Goal: Task Accomplishment & Management: Use online tool/utility

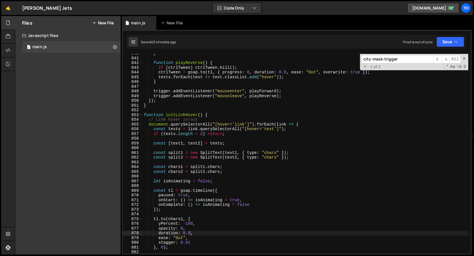
scroll to position [3982, 0]
click at [142, 116] on span at bounding box center [140, 115] width 3 height 5
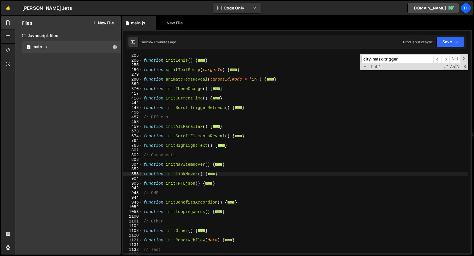
scroll to position [108, 0]
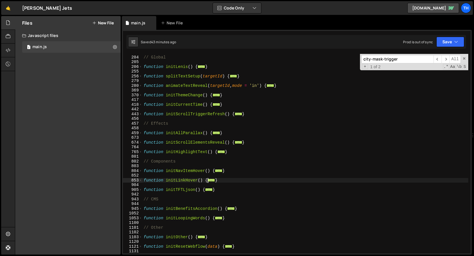
type textarea "// Test"
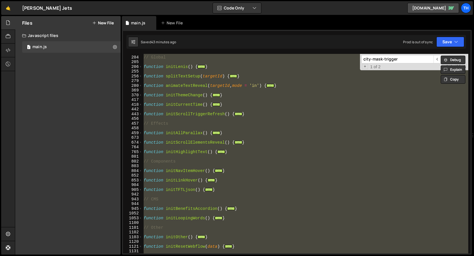
click at [195, 107] on div "// Global function initLenis ( ) { ... } function splitTextSetup ( targetId ) {…" at bounding box center [305, 154] width 326 height 200
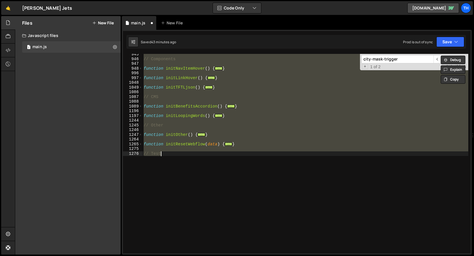
type textarea "initGlobe();"
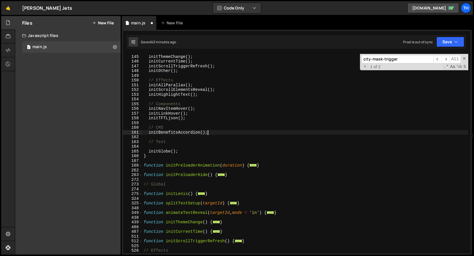
type textarea "//initHighlightText();"
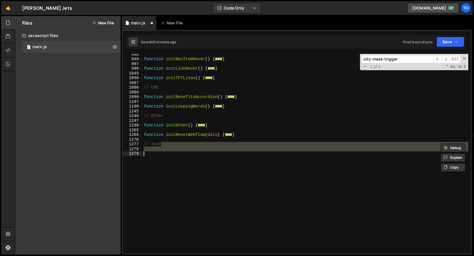
type textarea ".to({}, { duration: 0.8 }); }"
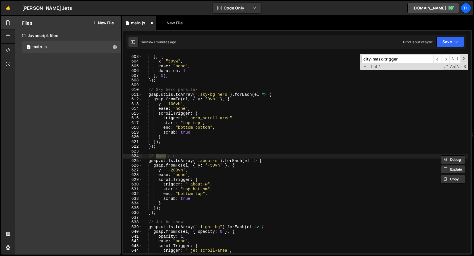
type textarea "// Logo pin"
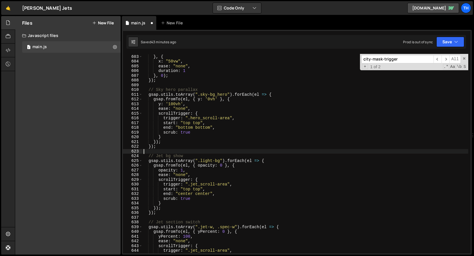
type textarea "="
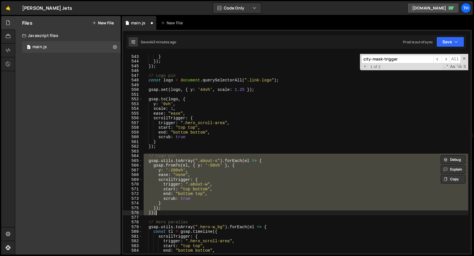
type textarea "}"
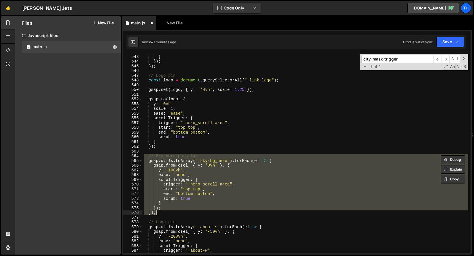
type textarea "// Globe mask parallax out"
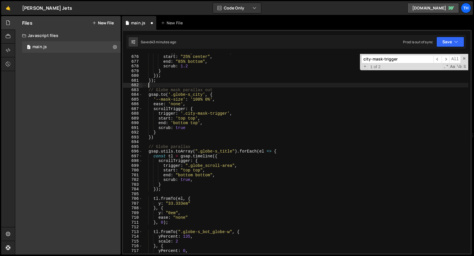
type textarea "}); });"
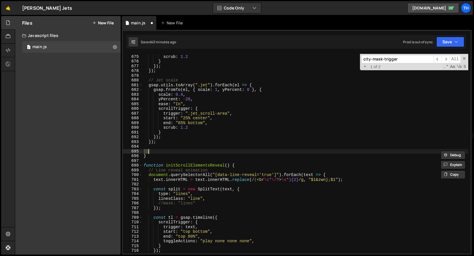
type textarea "="
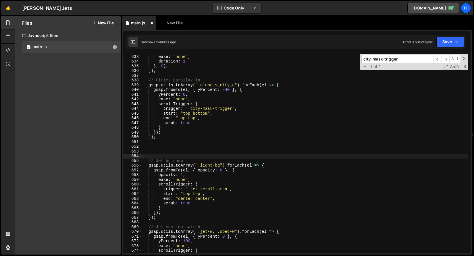
type textarea "});"
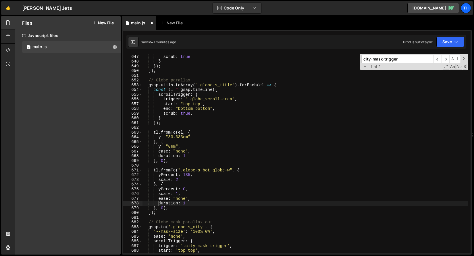
type textarea "}"
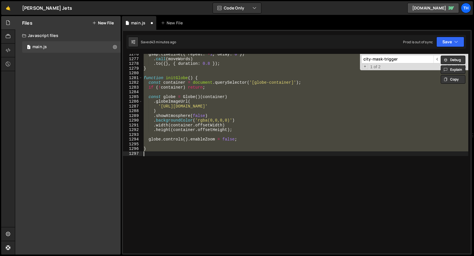
type textarea "}); });"
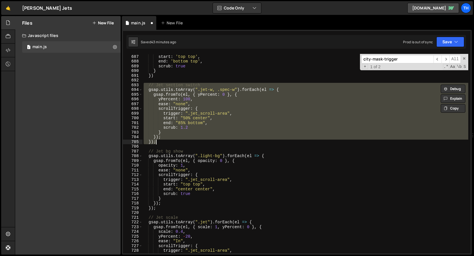
type textarea "});"
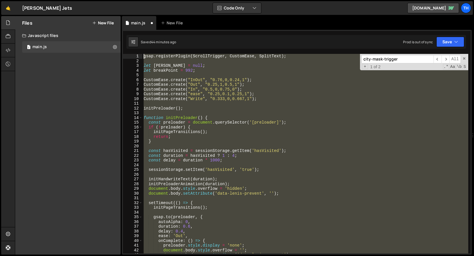
drag, startPoint x: 165, startPoint y: 162, endPoint x: 116, endPoint y: -35, distance: 203.9
click at [116, 0] on html "Projects Community Library Blog Th Projects Your Teams Invite team member Accou…" at bounding box center [237, 128] width 474 height 256
type textarea "gsap.registerPlugin(ScrollTrigger, CustomEase, SplitText);"
paste textarea
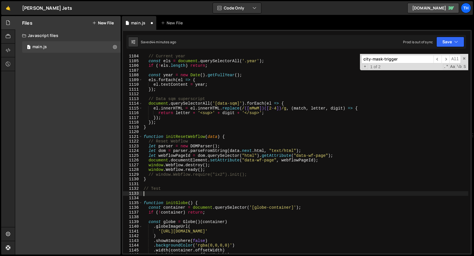
scroll to position [5260, 0]
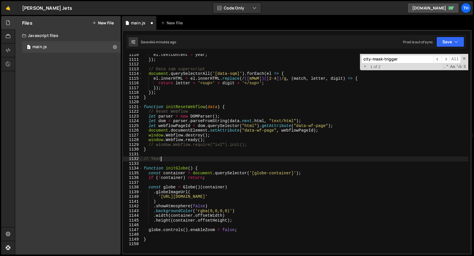
click at [180, 169] on div "el . textContent = year ; }) ; // Data sqm superscript document . querySelector…" at bounding box center [305, 157] width 326 height 209
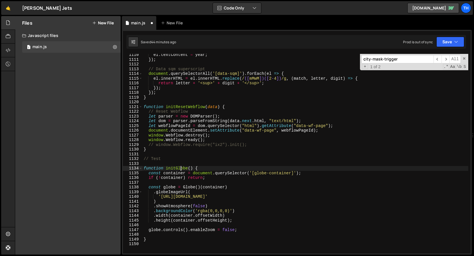
click at [180, 169] on div "el . textContent = year ; }) ; // Data sqm superscript document . querySelector…" at bounding box center [305, 157] width 326 height 209
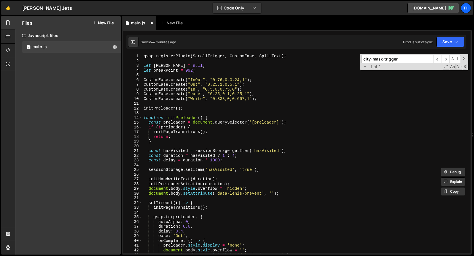
scroll to position [0, 0]
click at [140, 119] on span at bounding box center [140, 118] width 3 height 5
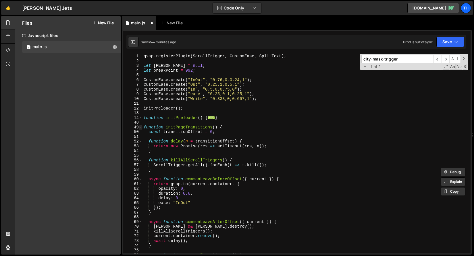
click at [141, 126] on span at bounding box center [140, 127] width 3 height 5
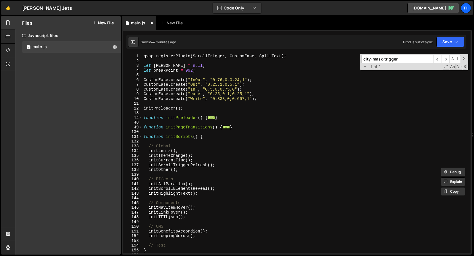
scroll to position [40, 0]
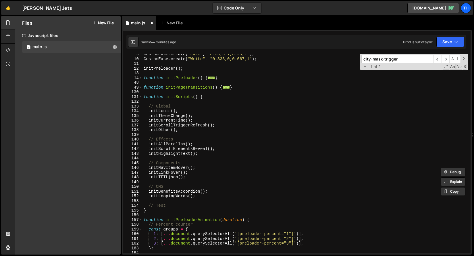
click at [175, 206] on div "CustomEase . create ( "ease" , "0.25,0.1,0.25,1" ) ; CustomEase . create ( "Wri…" at bounding box center [305, 156] width 326 height 209
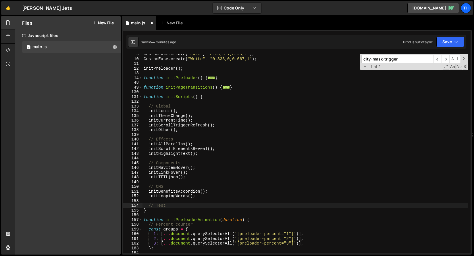
paste textarea "initGlobe"
type textarea "// Test"
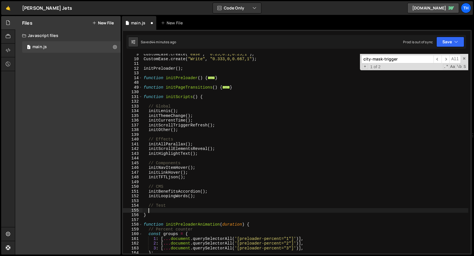
paste textarea "initGlobe"
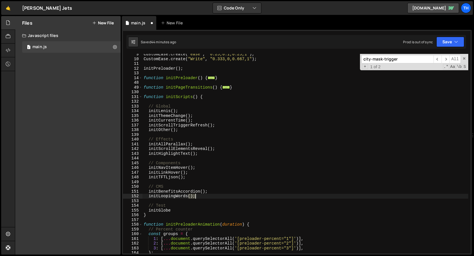
drag, startPoint x: 189, startPoint y: 196, endPoint x: 194, endPoint y: 197, distance: 5.4
click at [195, 196] on div "CustomEase . create ( "ease" , "0.25,0.1,0.25,1" ) ; CustomEase . create ( "Wri…" at bounding box center [305, 156] width 326 height 209
click at [182, 209] on div "CustomEase . create ( "ease" , "0.25,0.1,0.25,1" ) ; CustomEase . create ( "Wri…" at bounding box center [305, 156] width 326 height 209
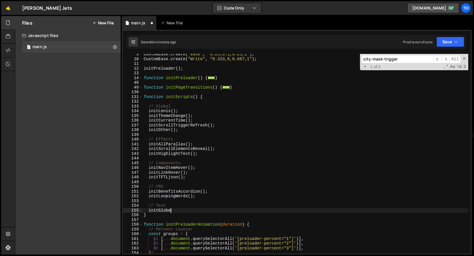
paste textarea "();"
type textarea "initGlobe();"
click at [454, 40] on icon "button" at bounding box center [456, 42] width 4 height 6
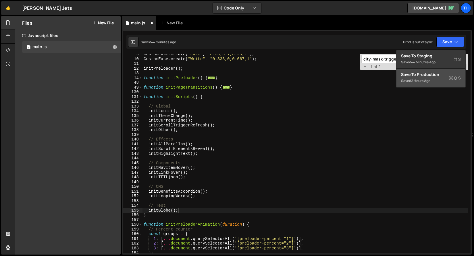
click at [438, 73] on div "Save to Production S" at bounding box center [431, 75] width 60 height 6
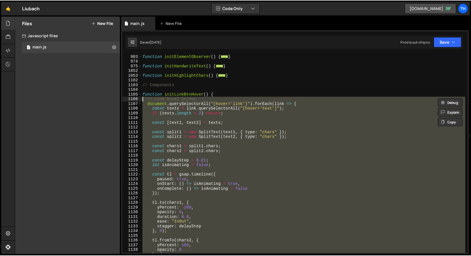
scroll to position [1518, 0]
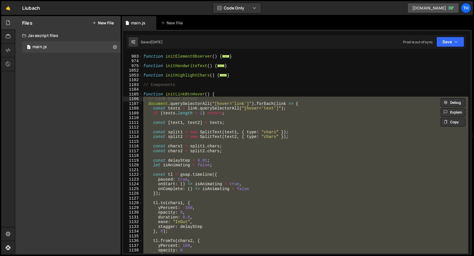
click at [446, 10] on link "liubach.webflow.io" at bounding box center [433, 8] width 52 height 10
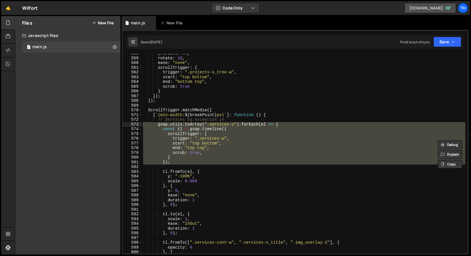
scroll to position [306, 0]
click at [417, 7] on link "wilfort.webflow.io" at bounding box center [431, 8] width 52 height 10
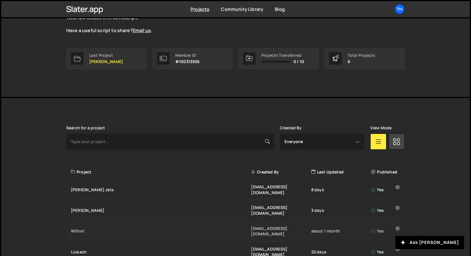
scroll to position [110, 0]
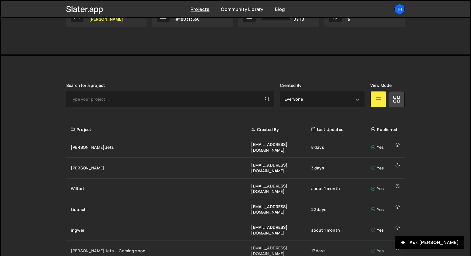
click at [171, 241] on div "Jesko Jets — Coming soon ivanchopei@thefirstthelast.agency 17 days Yes" at bounding box center [235, 251] width 339 height 21
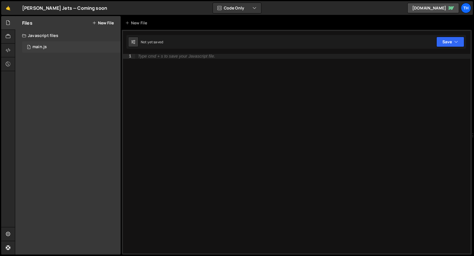
click at [55, 48] on div "1 main.js 0" at bounding box center [71, 46] width 98 height 11
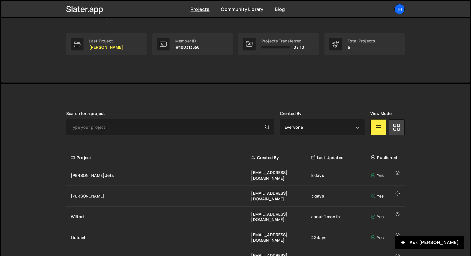
scroll to position [110, 0]
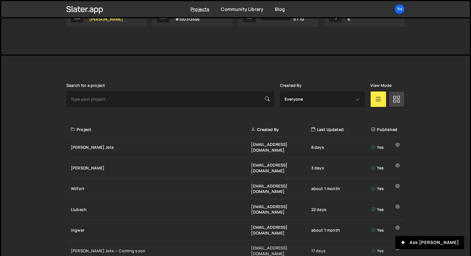
click at [211, 241] on div "Jesko Jets — Coming soon ivanchopei@thefirstthelast.agency 17 days Yes" at bounding box center [235, 251] width 339 height 21
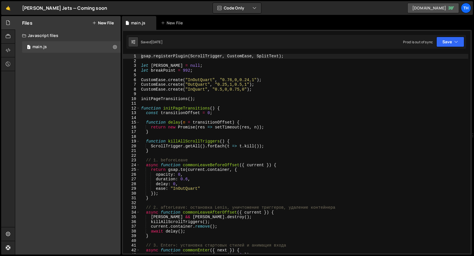
click at [430, 9] on link "[DOMAIN_NAME]" at bounding box center [433, 8] width 52 height 10
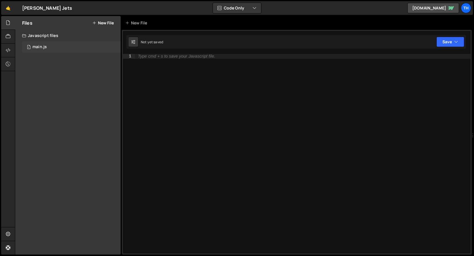
click at [100, 48] on div "1 main.js 0" at bounding box center [71, 46] width 98 height 11
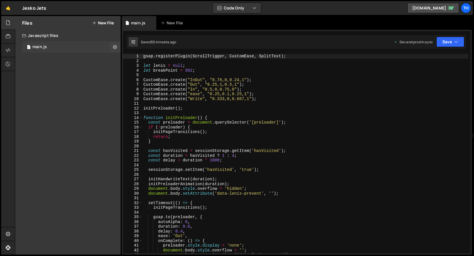
click at [105, 49] on div "1 main.js 0" at bounding box center [71, 46] width 98 height 11
click at [140, 117] on span at bounding box center [140, 118] width 3 height 5
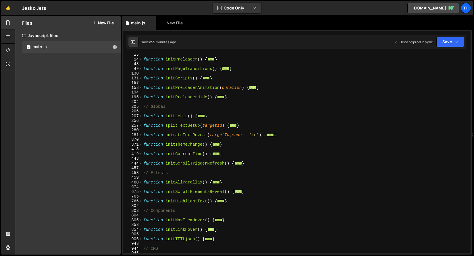
scroll to position [131, 0]
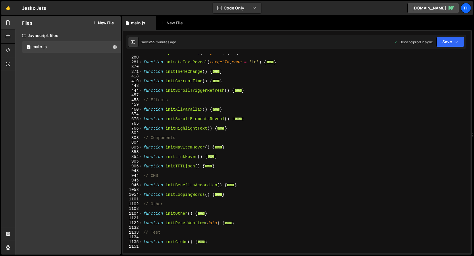
click at [193, 158] on div "function splitTextSetup ( targetId ) { ... } function animateTextReveal ( targe…" at bounding box center [305, 154] width 326 height 209
type textarea "function initLinkHover() {"
click at [212, 162] on div "function splitTextSetup ( targetId ) { ... } function animateTextReveal ( targe…" at bounding box center [305, 154] width 326 height 209
drag, startPoint x: 232, startPoint y: 146, endPoint x: 115, endPoint y: 148, distance: 116.6
click at [115, 148] on div "Files New File Javascript files 1 main.js 0 CSS files Copy share link Edit File…" at bounding box center [244, 135] width 459 height 239
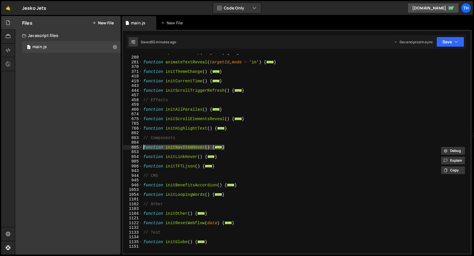
click at [204, 155] on div "function splitTextSetup ( targetId ) { ... } function animateTextReveal ( targe…" at bounding box center [305, 154] width 326 height 209
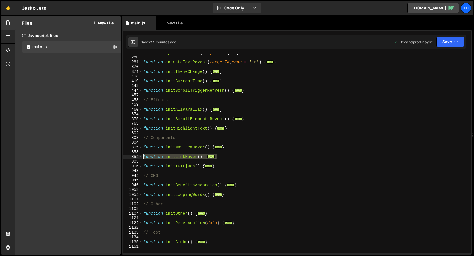
drag, startPoint x: 202, startPoint y: 160, endPoint x: 134, endPoint y: 157, distance: 68.4
click at [134, 157] on div "function initLinkHover() { 257 280 281 370 371 418 419 443 444 457 458 459 460 …" at bounding box center [296, 154] width 347 height 200
click at [174, 139] on div "function splitTextSetup ( targetId ) { ... } function animateTextReveal ( targe…" at bounding box center [305, 154] width 326 height 209
type textarea "// Components"
click at [174, 140] on div "function splitTextSetup ( targetId ) { ... } function animateTextReveal ( targe…" at bounding box center [305, 154] width 326 height 209
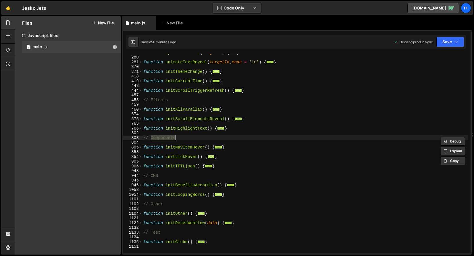
click at [175, 141] on div "function splitTextSetup ( targetId ) { ... } function animateTextReveal ( targe…" at bounding box center [305, 154] width 326 height 209
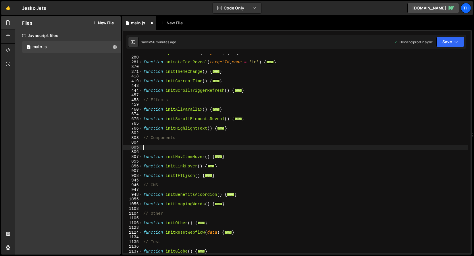
paste textarea "}"
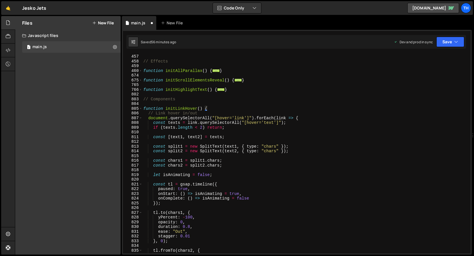
scroll to position [170, 0]
click at [183, 110] on div "function initScrollTriggerRefresh ( ) { ... } // Effects function initAllParall…" at bounding box center [305, 154] width 326 height 209
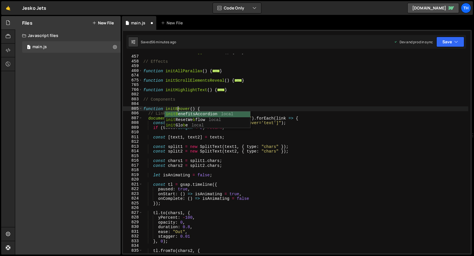
type textarea "function initBtnHover() {"
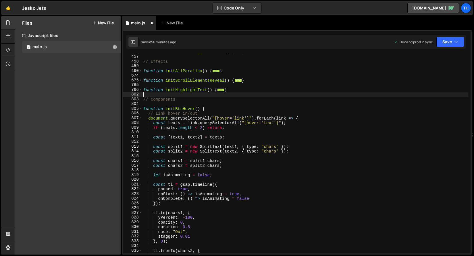
click at [191, 93] on div "function initScrollTriggerRefresh ( ) { ... } // Effects function initAllParall…" at bounding box center [305, 154] width 326 height 209
click at [241, 120] on div "function initScrollTriggerRefresh ( ) { ... } // Effects function initAllParall…" at bounding box center [305, 154] width 326 height 209
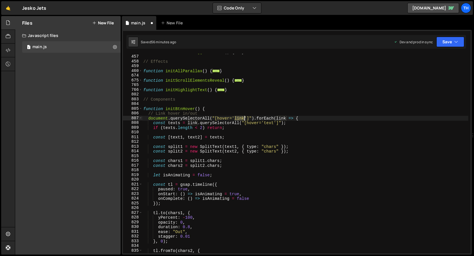
click at [241, 120] on div "function initScrollTriggerRefresh ( ) { ... } // Effects function initAllParall…" at bounding box center [305, 154] width 326 height 209
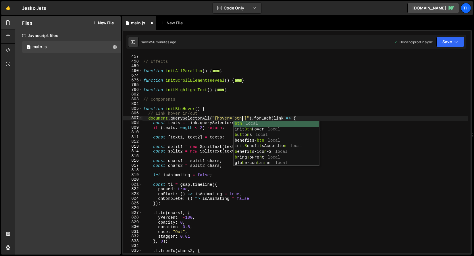
scroll to position [0, 7]
click at [195, 107] on div "function initScrollTriggerRefresh ( ) { ... } // Effects function initAllParall…" at bounding box center [305, 154] width 326 height 209
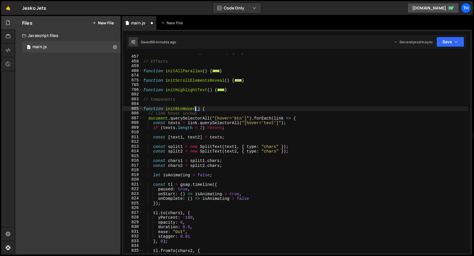
scroll to position [0, 4]
click at [184, 108] on div "function initScrollTriggerRefresh ( ) { ... } // Effects function initAllParall…" at bounding box center [305, 154] width 326 height 209
click at [161, 114] on div "function initScrollTriggerRefresh ( ) { ... } // Effects function initAllParall…" at bounding box center [305, 154] width 326 height 209
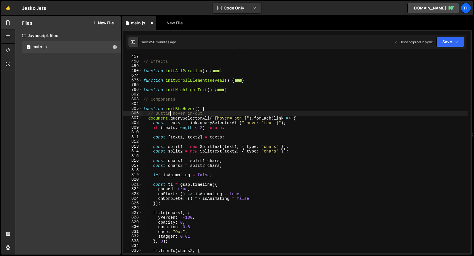
scroll to position [0, 2]
click at [179, 108] on div "function initScrollTriggerRefresh ( ) { ... } // Effects function initAllParall…" at bounding box center [305, 154] width 326 height 209
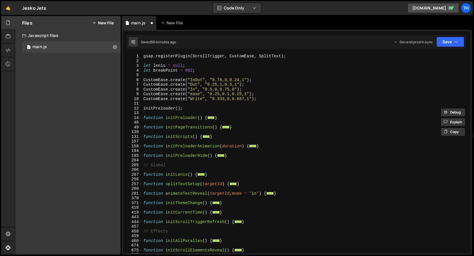
scroll to position [0, 0]
click at [134, 125] on div "48" at bounding box center [133, 122] width 20 height 5
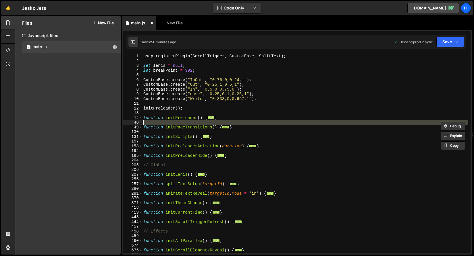
click at [135, 135] on div "131" at bounding box center [133, 137] width 20 height 5
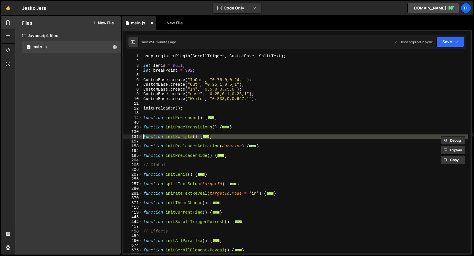
click at [139, 136] on span at bounding box center [140, 137] width 3 height 5
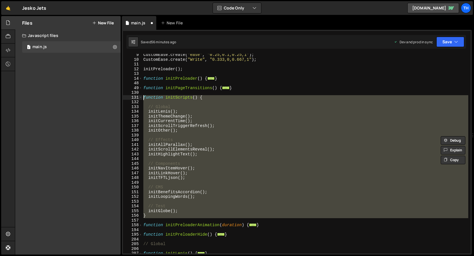
scroll to position [39, 0]
click at [186, 163] on div "CustomEase . create ( "ease" , "0.25,0.1,0.25,1" ) ; CustomEase . create ( "Wri…" at bounding box center [305, 154] width 326 height 200
type textarea "// Components"
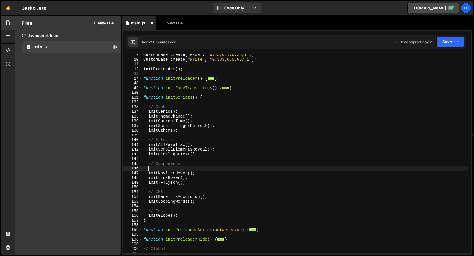
scroll to position [0, 0]
paste textarea "initBtnHover"
drag, startPoint x: 188, startPoint y: 173, endPoint x: 197, endPoint y: 173, distance: 8.9
click at [197, 173] on div "CustomEase . create ( "ease" , "0.25,0.1,0.25,1" ) ; CustomEase . create ( "Wri…" at bounding box center [305, 157] width 326 height 209
click at [193, 165] on div "CustomEase . create ( "ease" , "0.25,0.1,0.25,1" ) ; CustomEase . create ( "Wri…" at bounding box center [305, 157] width 326 height 209
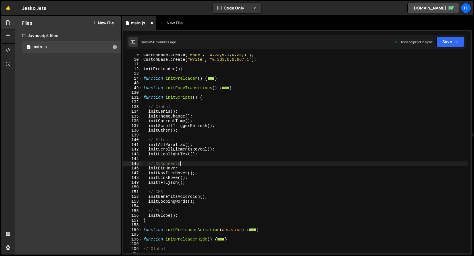
click at [193, 166] on div "CustomEase . create ( "ease" , "0.25,0.1,0.25,1" ) ; CustomEase . create ( "Wri…" at bounding box center [305, 157] width 326 height 209
click at [193, 167] on div "CustomEase . create ( "ease" , "0.25,0.1,0.25,1" ) ; CustomEase . create ( "Wri…" at bounding box center [305, 157] width 326 height 209
paste textarea "();"
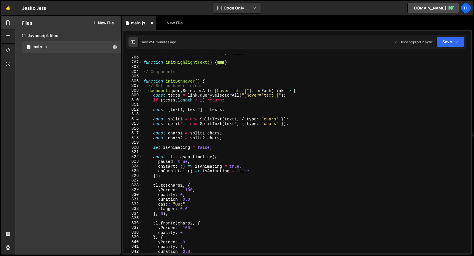
scroll to position [335, 0]
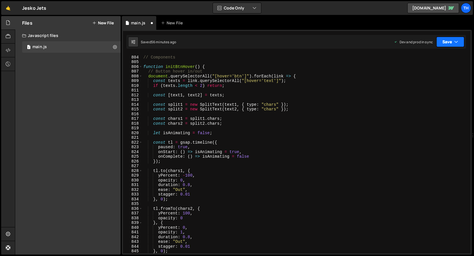
click at [449, 42] on button "Save" at bounding box center [450, 42] width 28 height 10
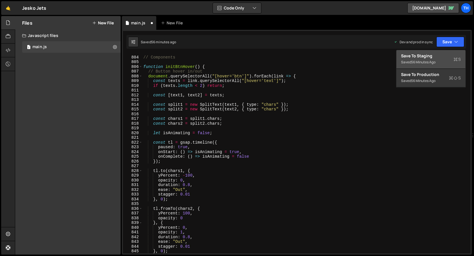
click at [449, 53] on div "Save to Staging S" at bounding box center [431, 56] width 60 height 6
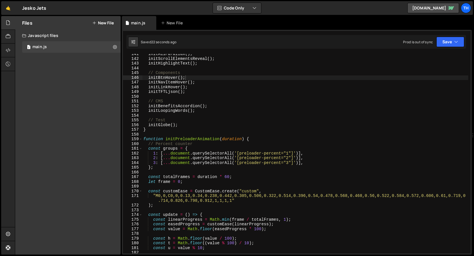
scroll to position [705, 0]
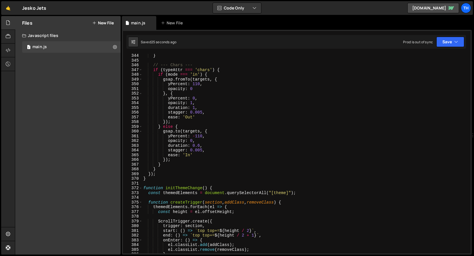
drag, startPoint x: 141, startPoint y: 189, endPoint x: 145, endPoint y: 186, distance: 4.9
click at [141, 189] on span at bounding box center [140, 188] width 3 height 5
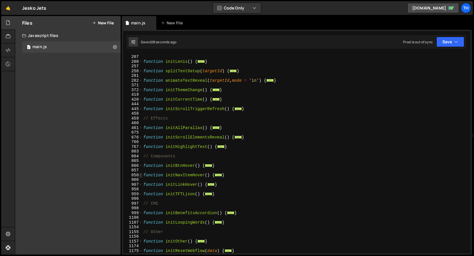
scroll to position [122, 0]
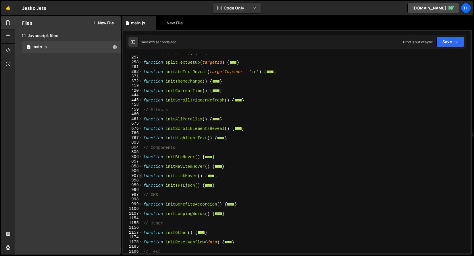
click at [140, 177] on span at bounding box center [140, 176] width 3 height 5
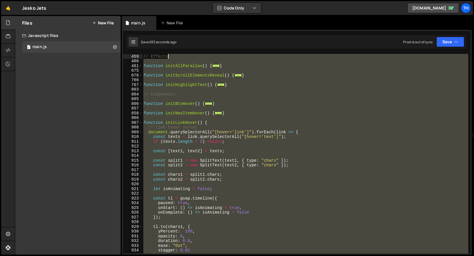
scroll to position [175, 0]
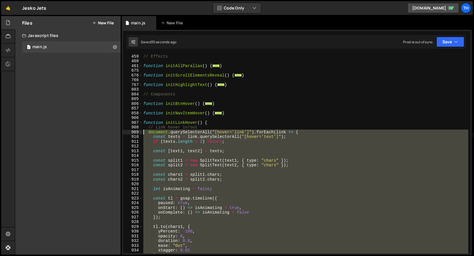
drag, startPoint x: 162, startPoint y: 216, endPoint x: 131, endPoint y: 133, distance: 89.4
click at [131, 133] on div "initBtnHover(); 459 460 461 675 676 766 767 803 804 805 806 857 858 906 907 908…" at bounding box center [296, 154] width 347 height 200
click at [138, 103] on div "806" at bounding box center [133, 104] width 20 height 5
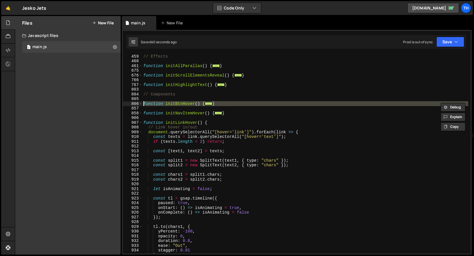
click at [142, 95] on div "804" at bounding box center [133, 94] width 20 height 5
click at [141, 104] on span at bounding box center [140, 104] width 3 height 5
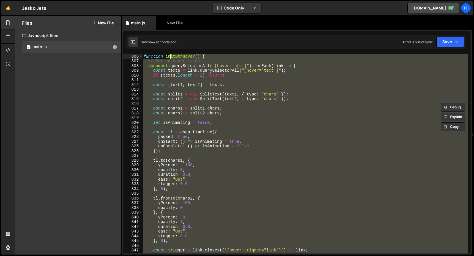
scroll to position [123, 0]
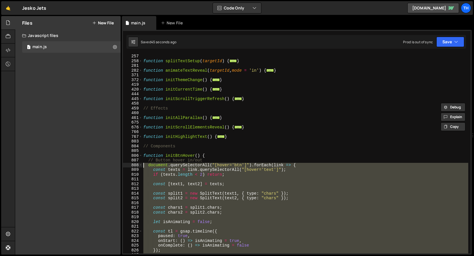
drag, startPoint x: 165, startPoint y: 200, endPoint x: 117, endPoint y: 165, distance: 59.5
click at [117, 165] on div "Files New File Javascript files 1 main.js 0 CSS files Copy share link Edit File…" at bounding box center [244, 135] width 459 height 239
paste textarea "}"
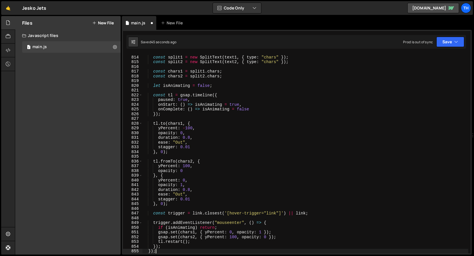
scroll to position [169, 0]
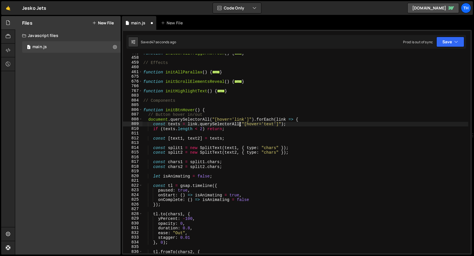
click at [239, 123] on div "function initScrollTriggerRefresh ( ) { ... } // Effects function initAllParall…" at bounding box center [305, 155] width 326 height 209
click at [239, 121] on div "function initScrollTriggerRefresh ( ) { ... } // Effects function initAllParall…" at bounding box center [305, 155] width 326 height 209
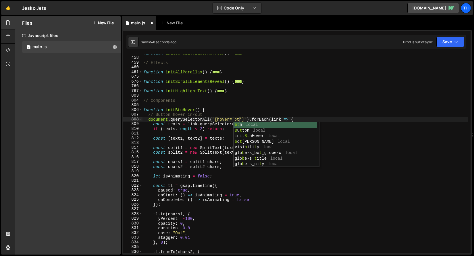
scroll to position [0, 7]
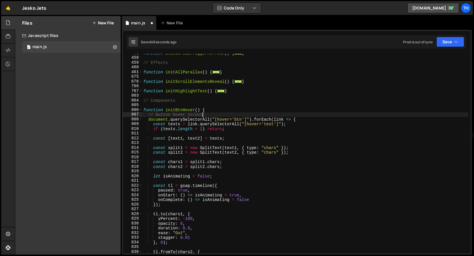
click at [224, 113] on div "function initScrollTriggerRefresh ( ) { ... } // Effects function initAllParall…" at bounding box center [305, 155] width 326 height 209
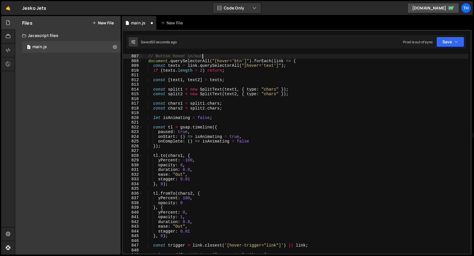
scroll to position [255, 0]
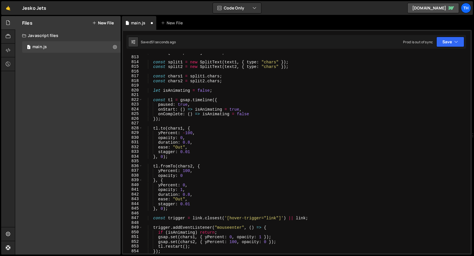
click at [275, 218] on div "const [ text1 , text2 ] = texts ; const split1 = new SplitText ( text1 , { type…" at bounding box center [305, 154] width 326 height 209
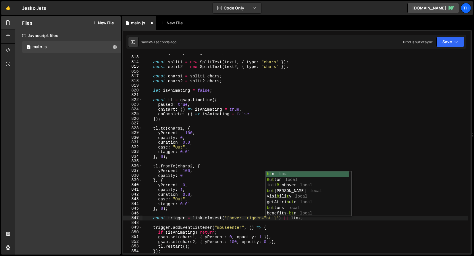
scroll to position [0, 9]
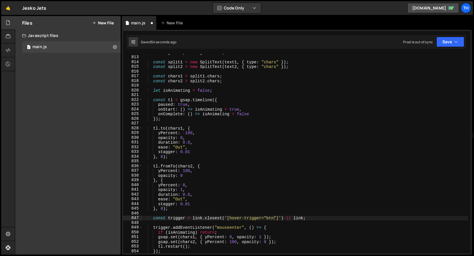
click at [450, 48] on div "Saved 54 seconds ago Prod is out of sync Upgrade to Edit Save Save to Staging S…" at bounding box center [295, 42] width 339 height 14
click at [450, 46] on button "Save" at bounding box center [450, 42] width 28 height 10
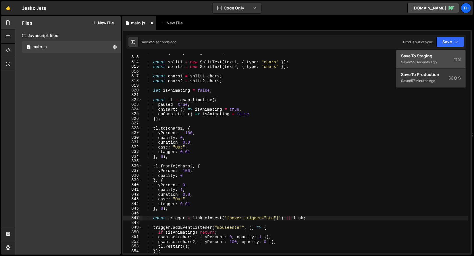
click at [447, 59] on div "Saved 55 seconds ago" at bounding box center [431, 62] width 60 height 7
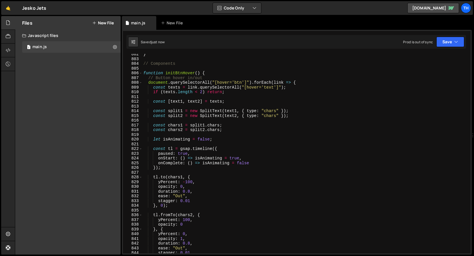
scroll to position [3801, 0]
type textarea "const texts = link.querySelectorAll("[hover='text']");"
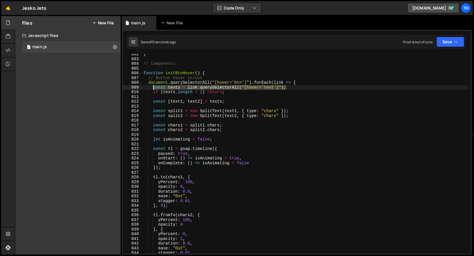
drag, startPoint x: 288, startPoint y: 86, endPoint x: 153, endPoint y: 89, distance: 135.2
click at [153, 89] on div "} // Components function initBtnHover ( ) { // Button hover in/out document . q…" at bounding box center [305, 156] width 326 height 209
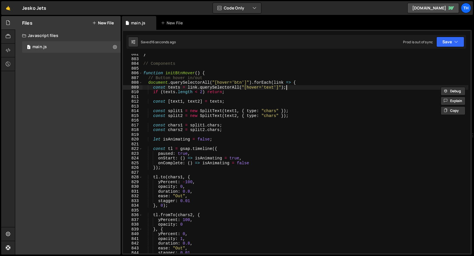
scroll to position [0, 0]
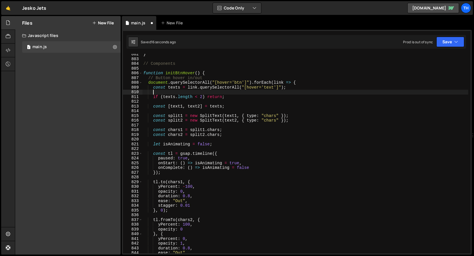
paste textarea "const texts = link.querySelectorAll("[hover='text']");"
click at [175, 94] on div "} // Components function initBtnHover ( ) { // Button hover in/out document . q…" at bounding box center [305, 156] width 326 height 209
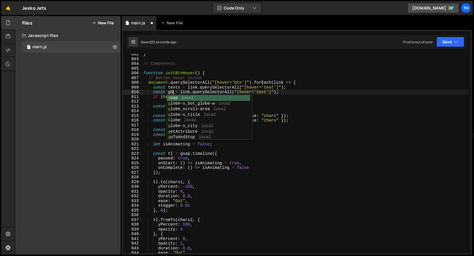
scroll to position [0, 2]
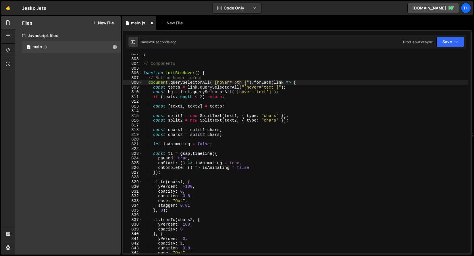
click at [239, 85] on div "} // Components function initBtnHover ( ) { // Button hover in/out document . q…" at bounding box center [305, 156] width 326 height 209
click at [170, 92] on div "} // Components function initBtnHover ( ) { // Button hover in/out document . q…" at bounding box center [305, 156] width 326 height 209
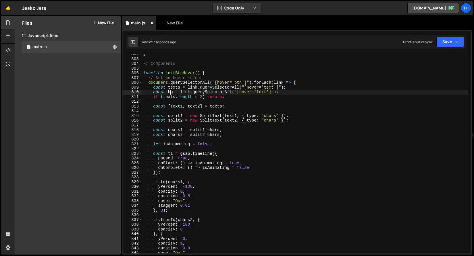
click at [170, 92] on div "} // Components function initBtnHover ( ) { // Button hover in/out document . q…" at bounding box center [305, 156] width 326 height 209
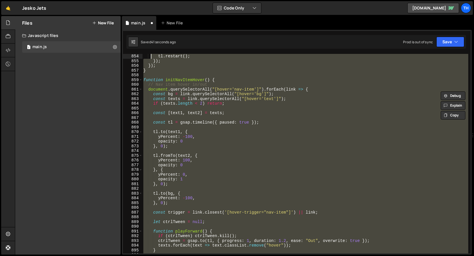
scroll to position [3974, 0]
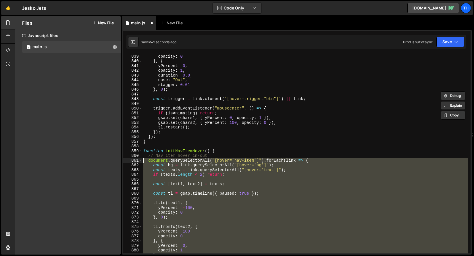
drag, startPoint x: 171, startPoint y: 240, endPoint x: 98, endPoint y: 162, distance: 106.4
click at [98, 162] on div "Files New File Javascript files 1 main.js 0 CSS files Copy share link Edit File…" at bounding box center [244, 135] width 459 height 239
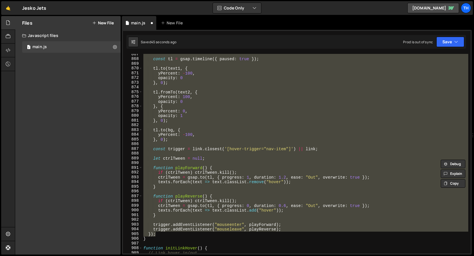
scroll to position [4109, 0]
click at [160, 232] on div "const tl = gsap . timeline ({ paused : true }) ; tl . to ( text1 , { yPercent :…" at bounding box center [305, 154] width 326 height 200
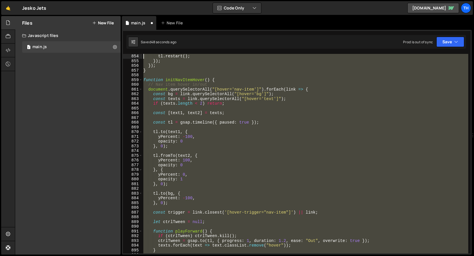
scroll to position [4036, 0]
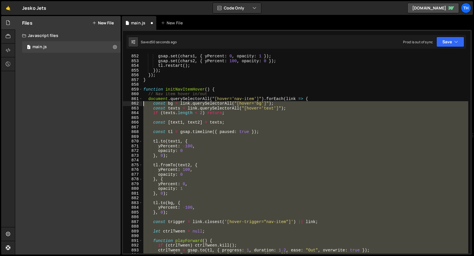
drag, startPoint x: 161, startPoint y: 234, endPoint x: 114, endPoint y: 105, distance: 137.8
click at [114, 105] on div "Files New File Javascript files 1 main.js 0 CSS files Copy share link Edit File…" at bounding box center [244, 135] width 459 height 239
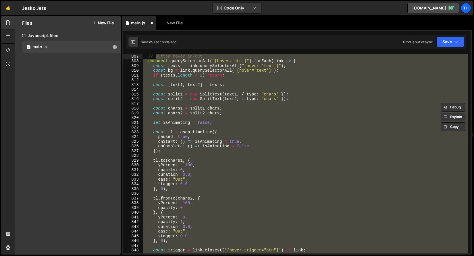
scroll to position [3823, 0]
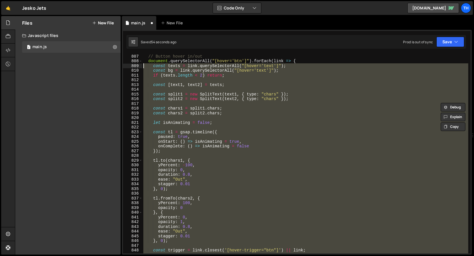
drag, startPoint x: 164, startPoint y: 192, endPoint x: 130, endPoint y: 67, distance: 129.7
click at [130, 67] on div "const bg = link.querySelectorAll("[hover='bg']"); const texts = link.querySelec…" at bounding box center [296, 154] width 347 height 200
paste textarea "}"
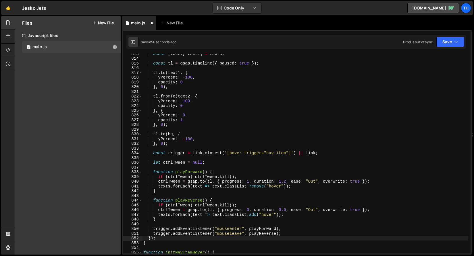
scroll to position [3801, 0]
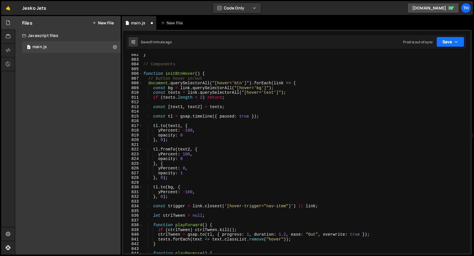
click at [455, 41] on icon "button" at bounding box center [456, 42] width 4 height 6
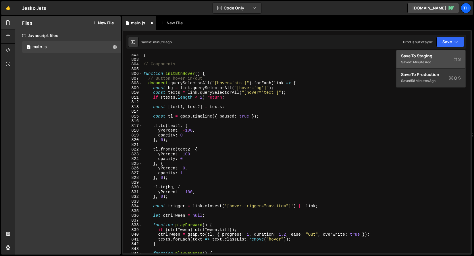
click at [450, 59] on div "Save to Staging S" at bounding box center [431, 56] width 60 height 6
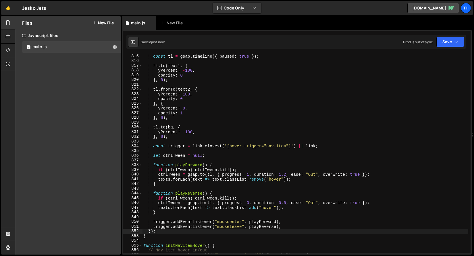
scroll to position [3806, 0]
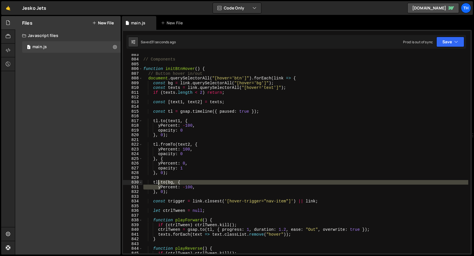
click at [158, 185] on div "// Components function initBtnHover ( ) { // Button hover in/out document . que…" at bounding box center [305, 156] width 326 height 209
click at [159, 185] on div "// Components function initBtnHover ( ) { // Button hover in/out document . que…" at bounding box center [305, 156] width 326 height 209
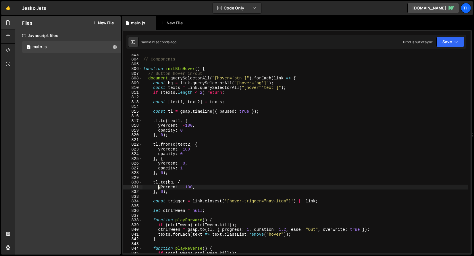
click at [159, 187] on div "// Components function initBtnHover ( ) { // Button hover in/out document . que…" at bounding box center [305, 156] width 326 height 209
click at [169, 184] on div "// Components function initBtnHover ( ) { // Button hover in/out document . que…" at bounding box center [305, 156] width 326 height 209
click at [183, 187] on div "// Components function initBtnHover ( ) { // Button hover in/out document . que…" at bounding box center [305, 156] width 326 height 209
click at [185, 188] on div "// Components function initBtnHover ( ) { // Button hover in/out document . que…" at bounding box center [305, 156] width 326 height 209
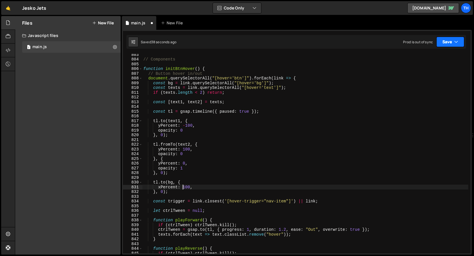
type textarea "xPercent: 100,"
click at [445, 40] on button "Save" at bounding box center [450, 42] width 28 height 10
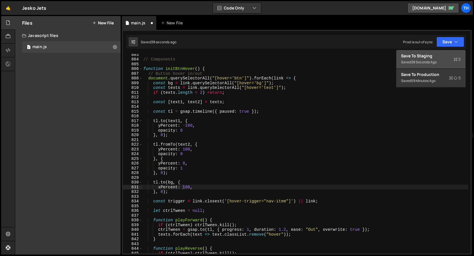
click at [445, 58] on div "Save to Staging S" at bounding box center [431, 56] width 60 height 6
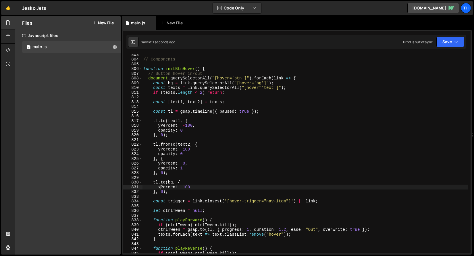
click at [160, 186] on div "// Components function initBtnHover ( ) { // Button hover in/out document . que…" at bounding box center [305, 156] width 326 height 209
click at [183, 187] on div "// Components function initBtnHover ( ) { // Button hover in/out document . que…" at bounding box center [305, 156] width 326 height 209
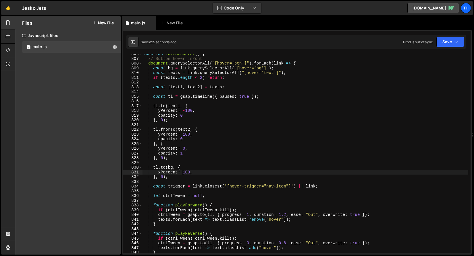
scroll to position [3833, 0]
